Goal: Information Seeking & Learning: Learn about a topic

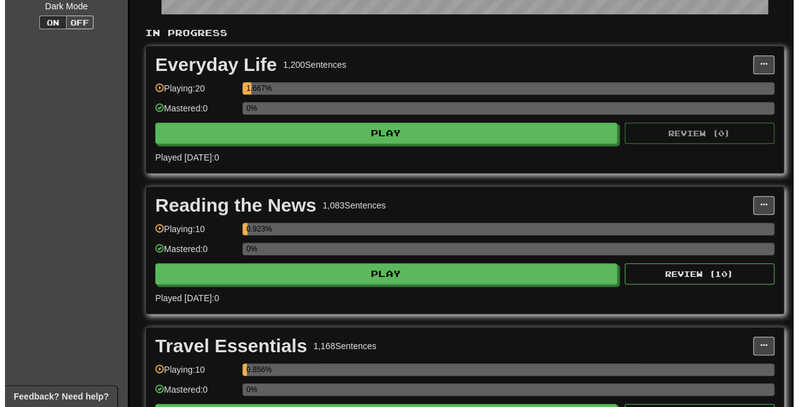
scroll to position [267, 0]
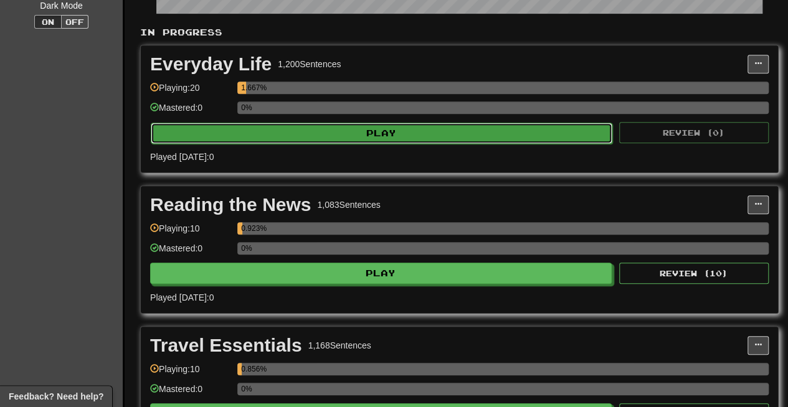
click at [552, 129] on button "Play" at bounding box center [382, 133] width 462 height 21
select select "**"
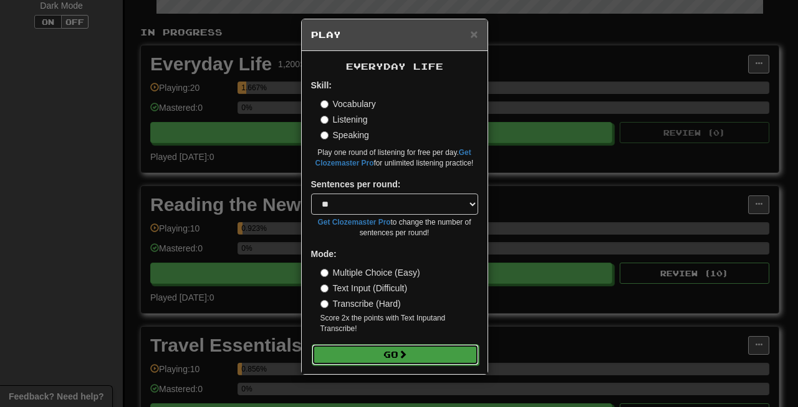
click at [379, 353] on button "Go" at bounding box center [395, 355] width 167 height 21
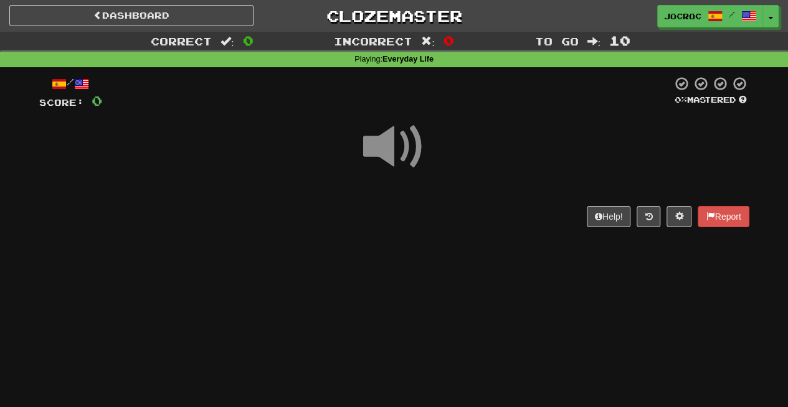
drag, startPoint x: 0, startPoint y: 0, endPoint x: 356, endPoint y: 179, distance: 398.5
click at [356, 179] on div "Dashboard Clozemaster JoCroc / Toggle Dropdown Dashboard Leaderboard Activity F…" at bounding box center [394, 203] width 788 height 407
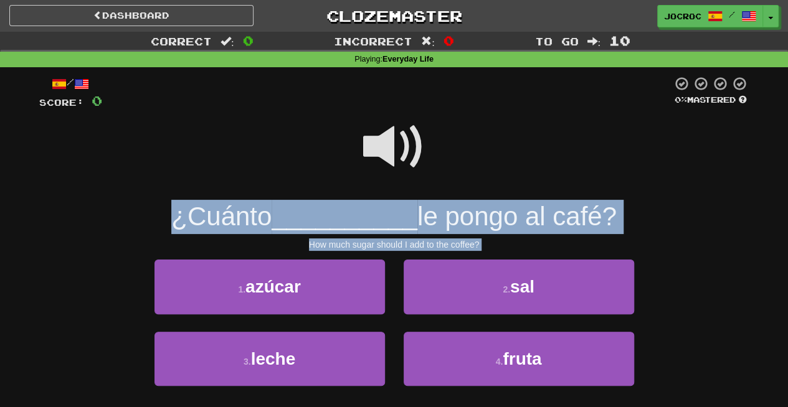
click at [394, 135] on span at bounding box center [394, 147] width 62 height 62
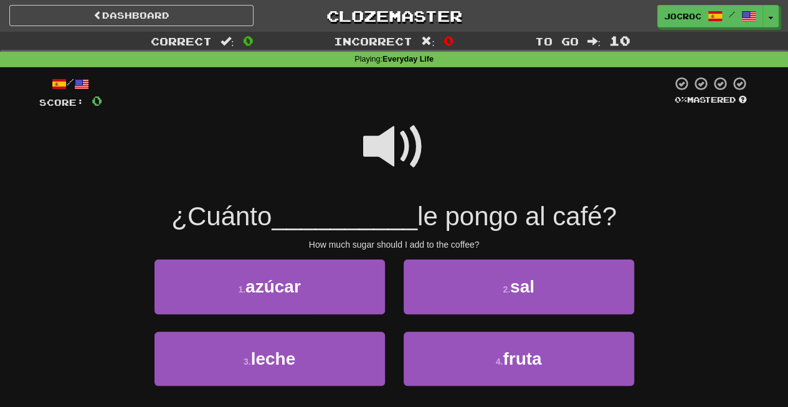
click at [401, 150] on span at bounding box center [394, 147] width 62 height 62
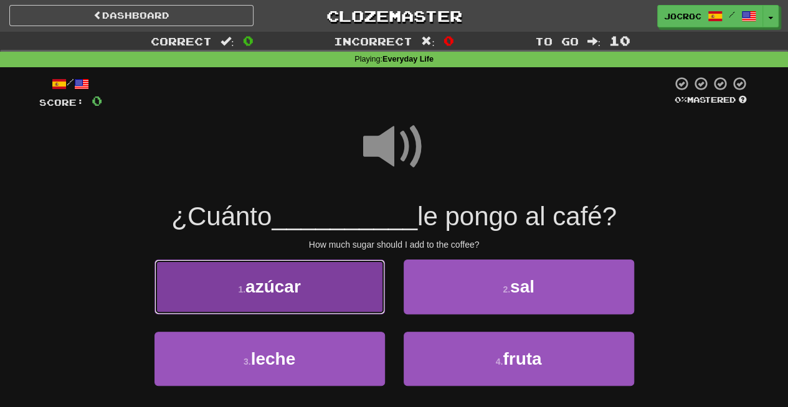
click at [257, 300] on button "1 . azúcar" at bounding box center [270, 287] width 231 height 54
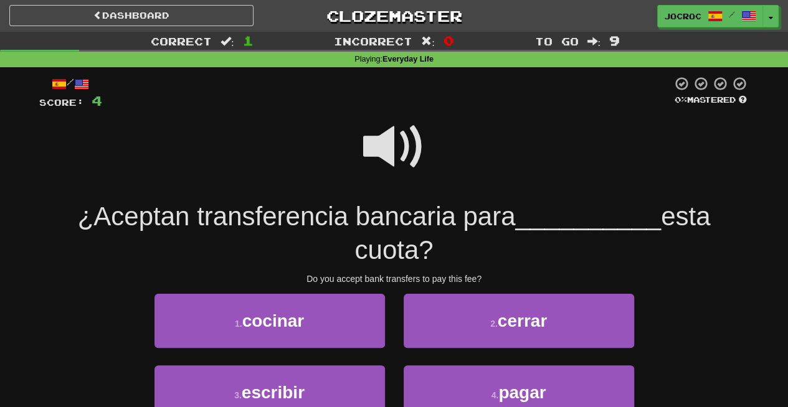
click at [386, 143] on span at bounding box center [394, 147] width 62 height 62
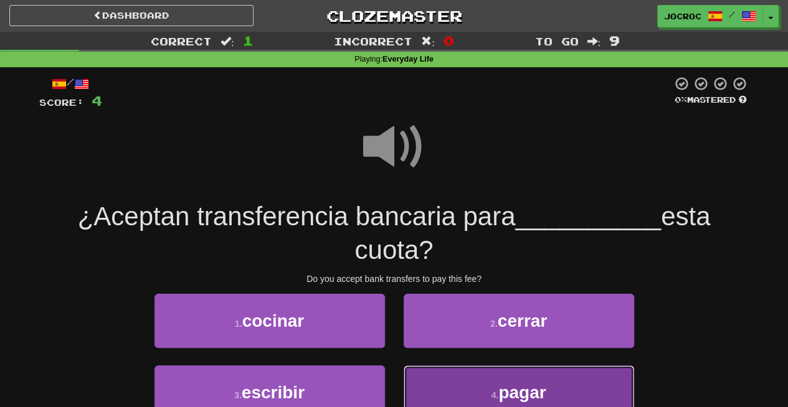
click at [465, 378] on button "4 . pagar" at bounding box center [519, 393] width 231 height 54
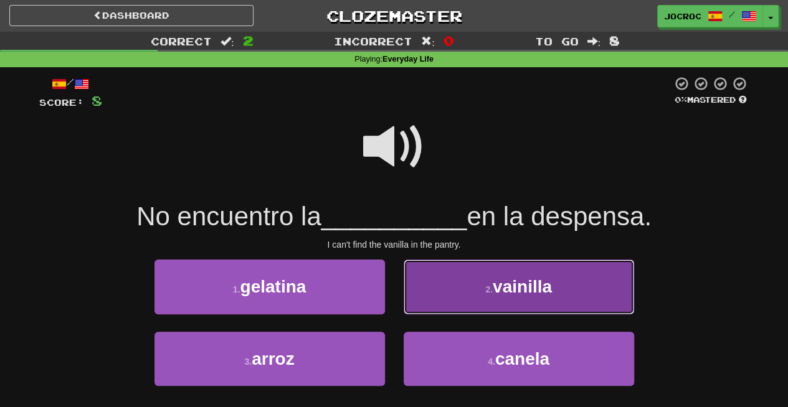
click at [467, 274] on button "2 . vainilla" at bounding box center [519, 287] width 231 height 54
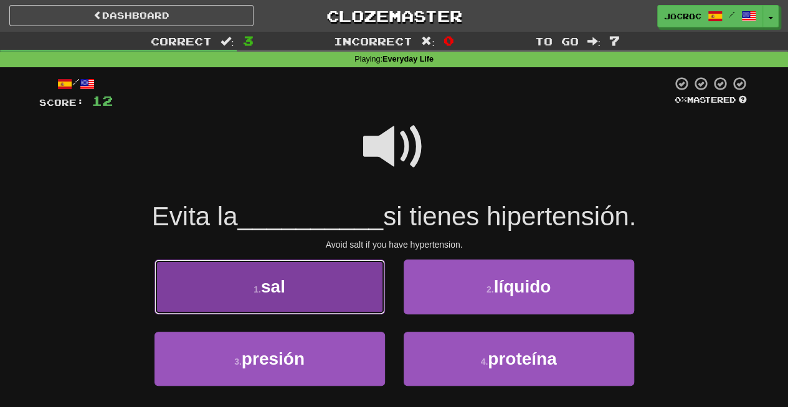
click at [351, 292] on button "1 . [PERSON_NAME]" at bounding box center [270, 287] width 231 height 54
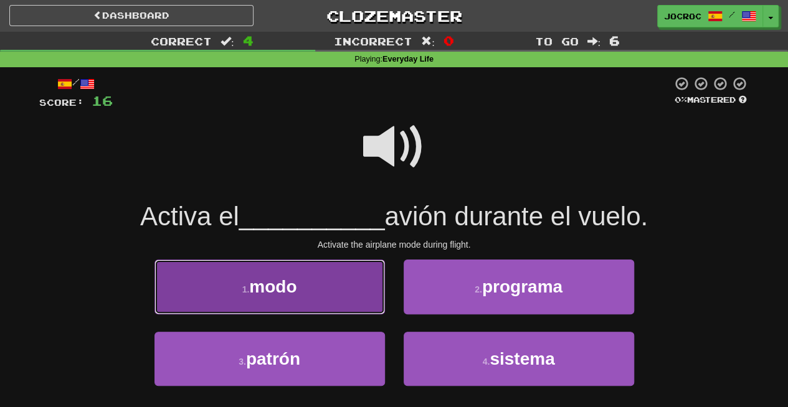
click at [324, 282] on button "1 . modo" at bounding box center [270, 287] width 231 height 54
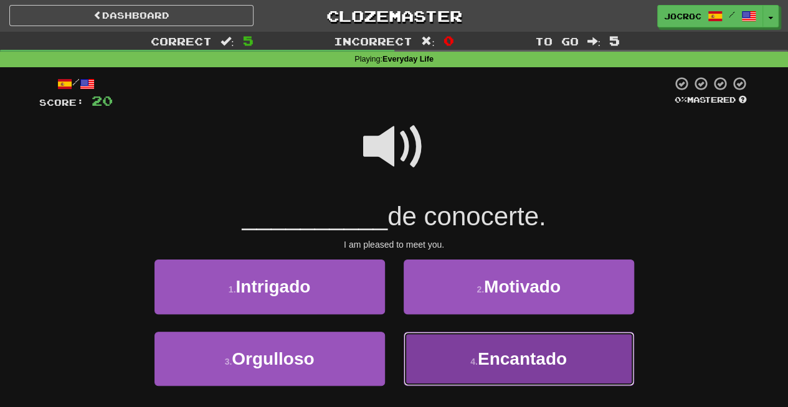
click at [566, 379] on button "4 . Encantado" at bounding box center [519, 359] width 231 height 54
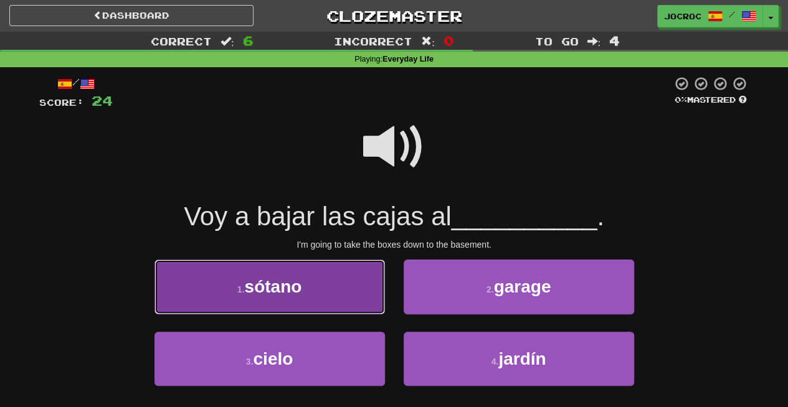
click at [335, 272] on button "1 . sótano" at bounding box center [270, 287] width 231 height 54
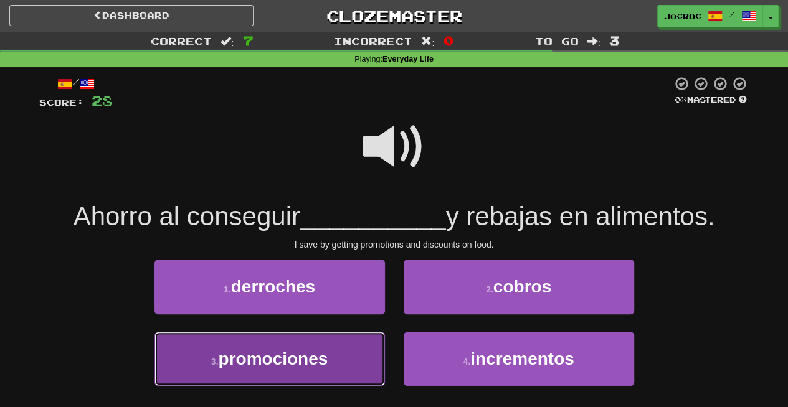
click at [312, 350] on span "promociones" at bounding box center [273, 359] width 110 height 19
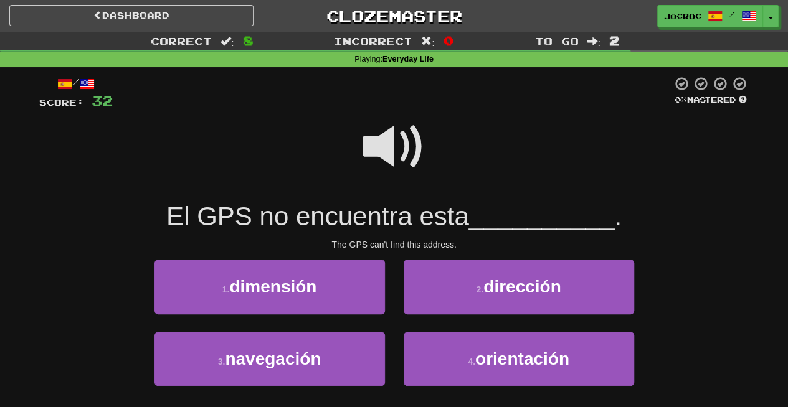
click at [386, 131] on span at bounding box center [394, 147] width 62 height 62
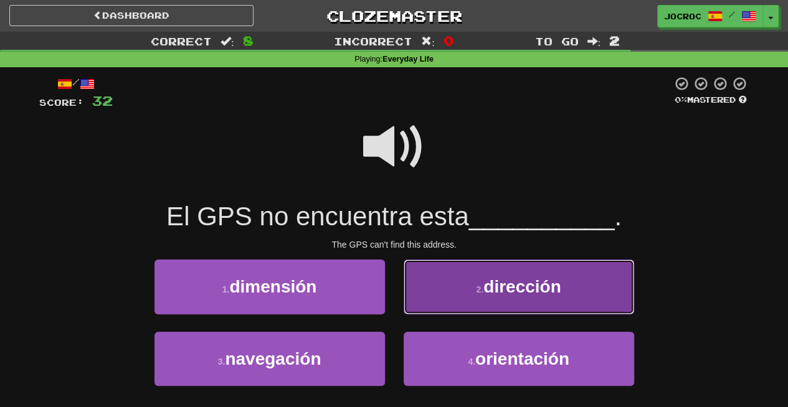
click at [467, 314] on button "2 . dirección" at bounding box center [519, 287] width 231 height 54
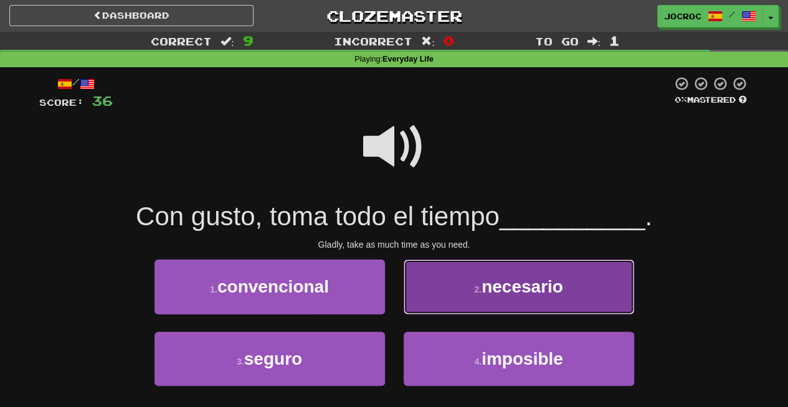
click at [467, 292] on button "2 . necesario" at bounding box center [519, 287] width 231 height 54
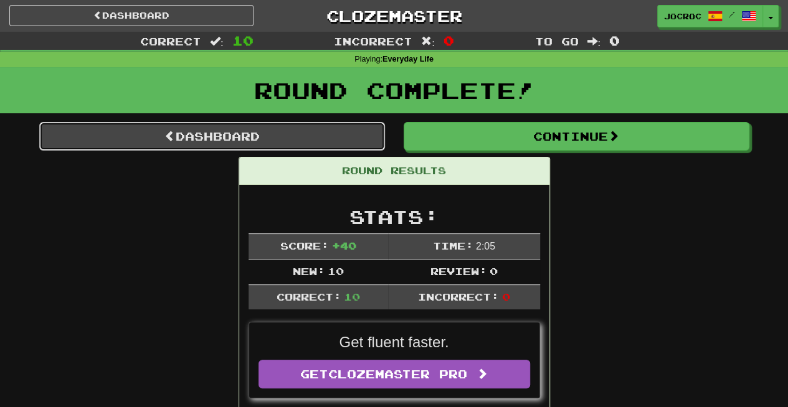
click at [288, 133] on link "Dashboard" at bounding box center [212, 136] width 346 height 29
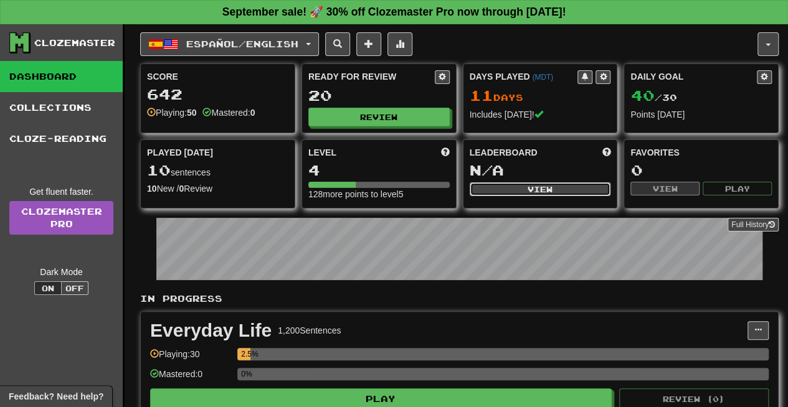
click at [540, 192] on button "View" at bounding box center [540, 190] width 141 height 14
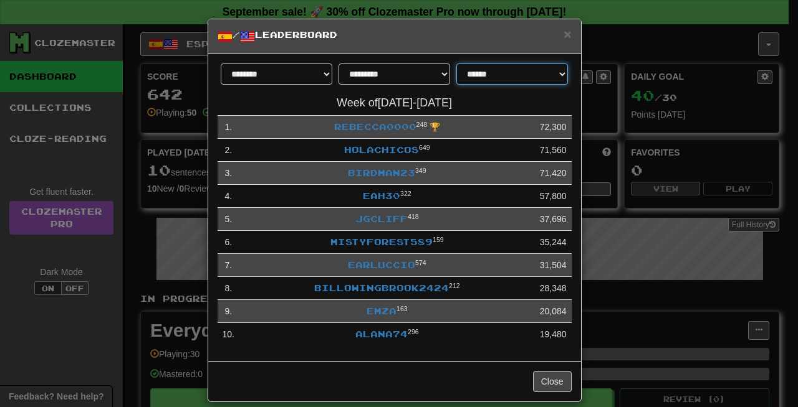
click at [495, 74] on select "**********" at bounding box center [512, 74] width 112 height 21
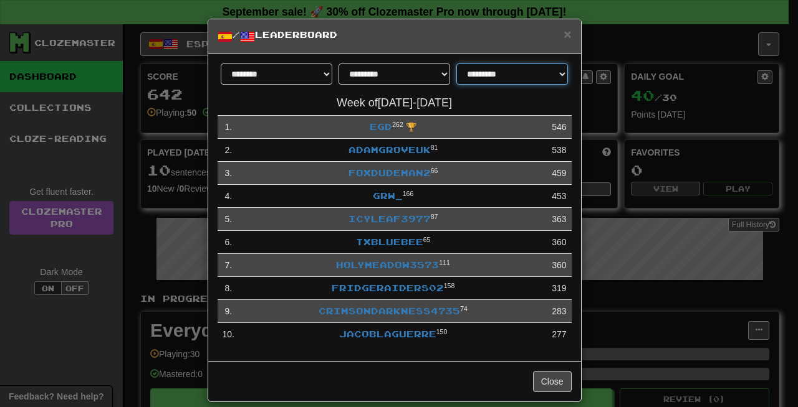
click at [502, 70] on select "**********" at bounding box center [512, 74] width 112 height 21
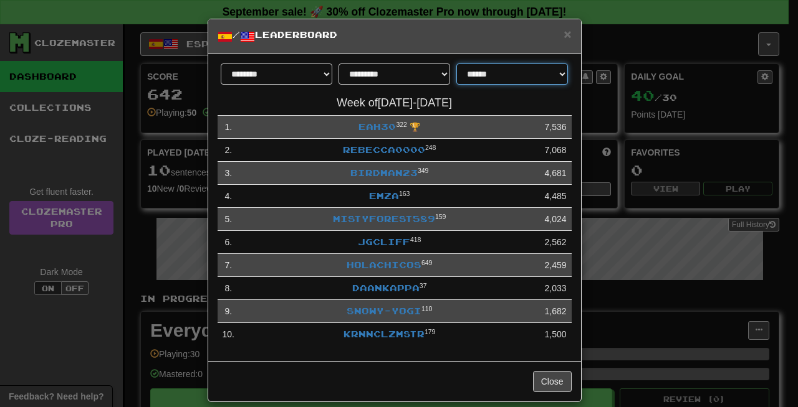
click at [520, 74] on select "**********" at bounding box center [512, 74] width 112 height 21
select select "**********"
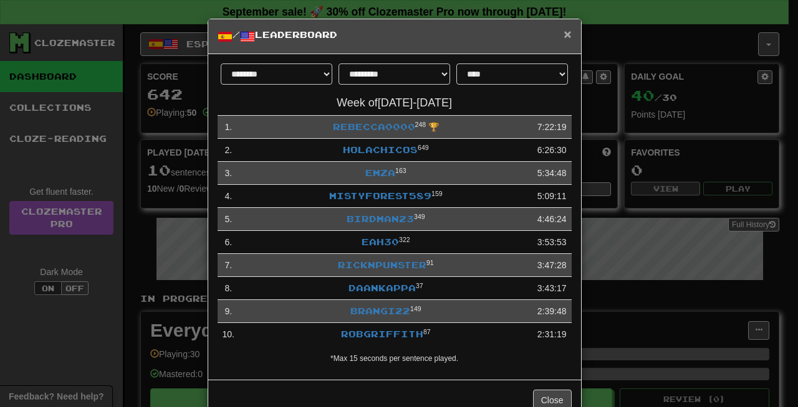
click at [563, 31] on span "×" at bounding box center [566, 34] width 7 height 14
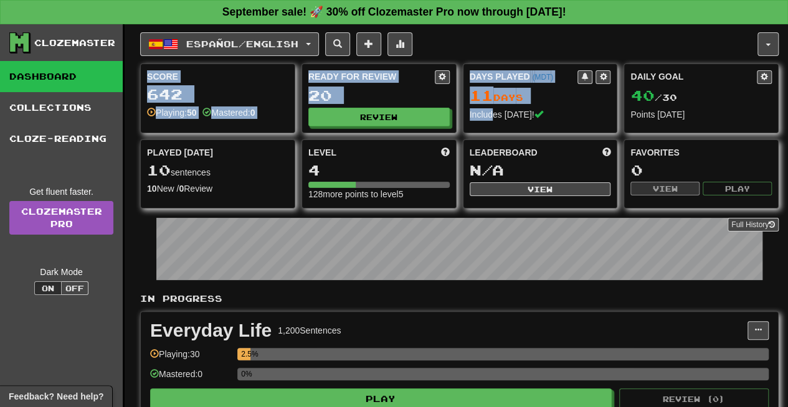
drag, startPoint x: 561, startPoint y: 31, endPoint x: 494, endPoint y: 117, distance: 109.3
click at [494, 117] on div "Español / English 한국어 / English Streak: 0 Review: 0 Points today: 0 Español / E…" at bounding box center [459, 408] width 639 height 769
click at [564, 72] on div "Days Played ( MDT )" at bounding box center [524, 76] width 108 height 12
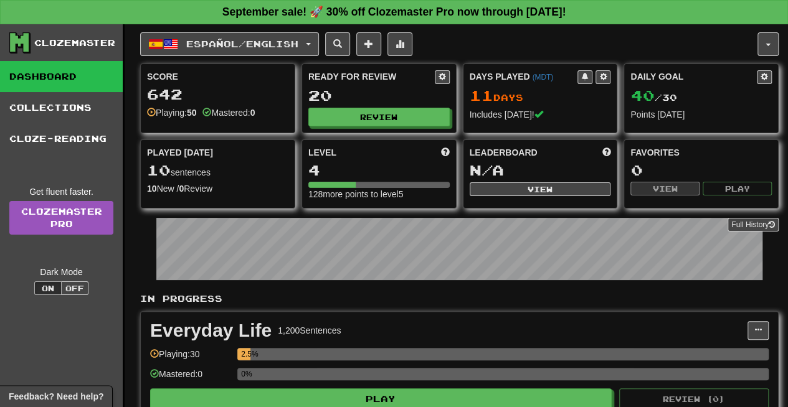
click at [564, 72] on div "Days Played ( MDT )" at bounding box center [524, 76] width 108 height 12
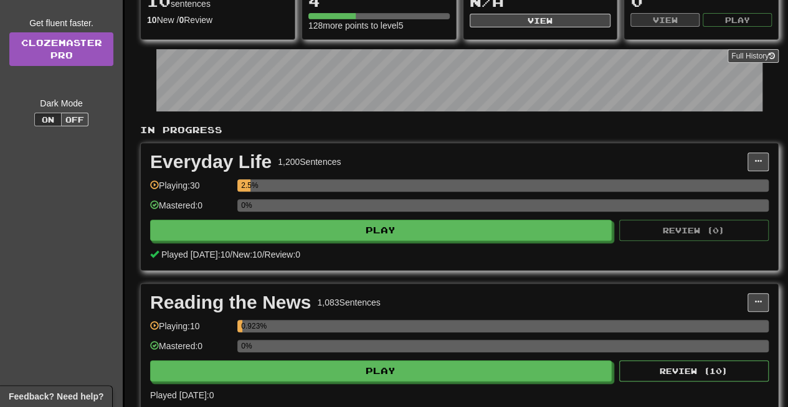
scroll to position [194, 0]
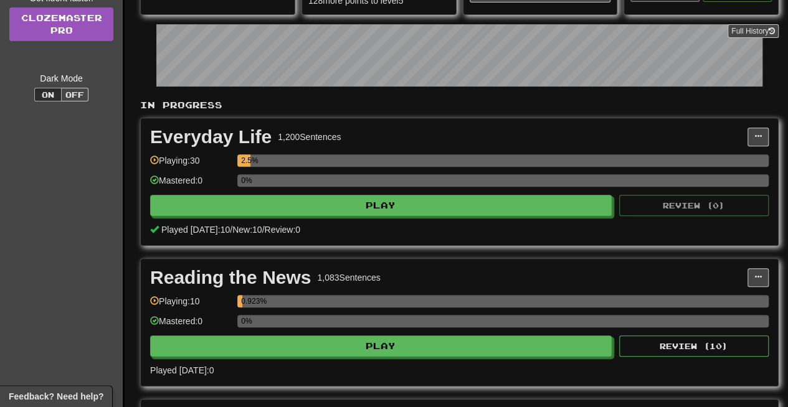
click at [221, 160] on div "Playing: 30" at bounding box center [190, 165] width 81 height 21
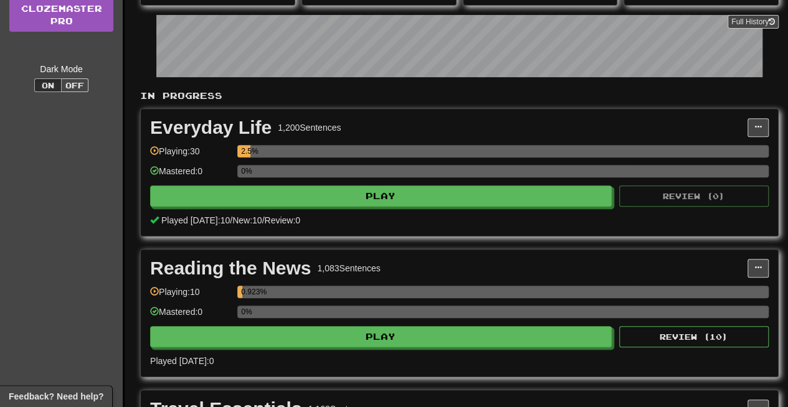
scroll to position [0, 0]
